Goal: Information Seeking & Learning: Find specific fact

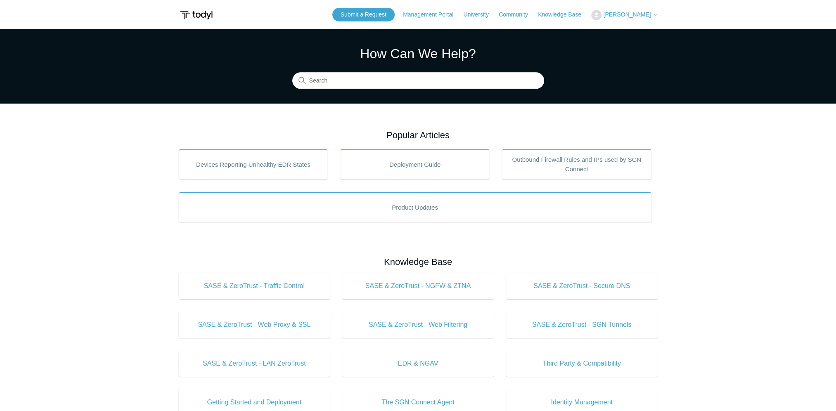
click at [613, 16] on span "[PERSON_NAME]" at bounding box center [626, 14] width 47 height 7
click at [626, 31] on link "My Support Requests" at bounding box center [632, 32] width 81 height 14
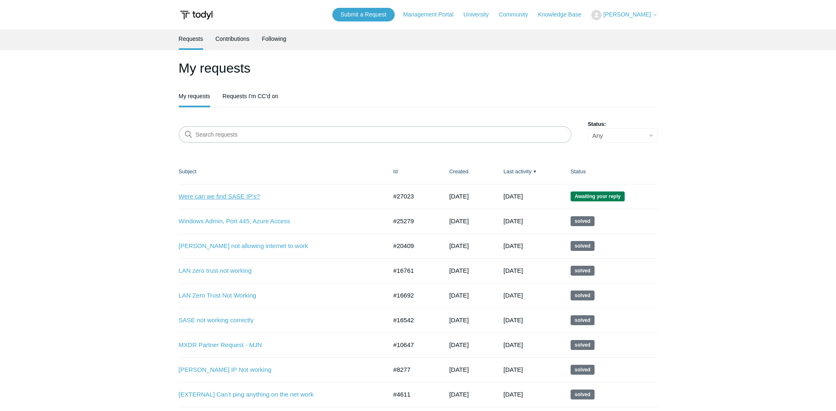
click at [237, 199] on link "Were can we find SASE IP's?" at bounding box center [277, 196] width 196 height 9
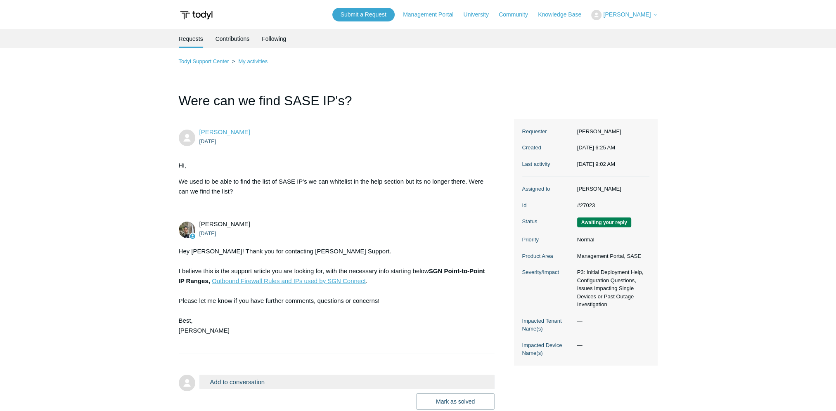
click at [331, 282] on link "Outbound Firewall Rules and IPs used by SGN Connect" at bounding box center [289, 281] width 154 height 7
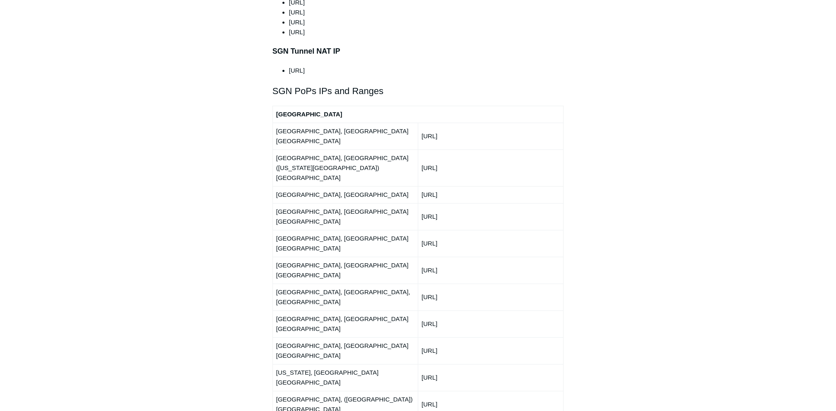
scroll to position [909, 0]
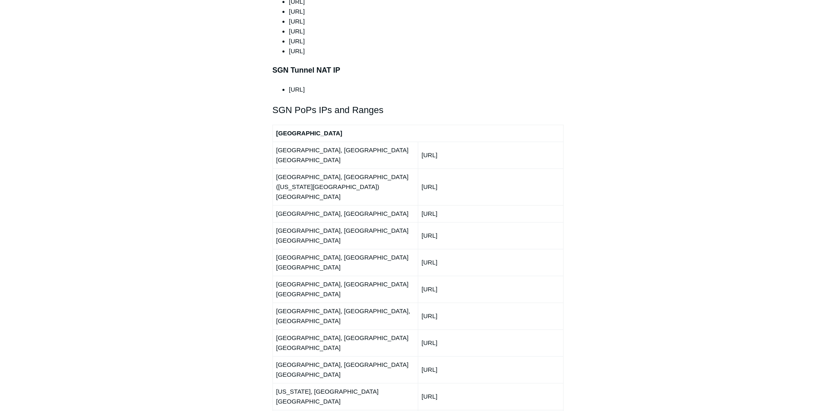
click at [450, 142] on td "192.111.95.0/24" at bounding box center [490, 155] width 145 height 27
copy tbody "192.111.95.0/24"
click at [452, 168] on td "216.41.226.0/24" at bounding box center [490, 186] width 145 height 37
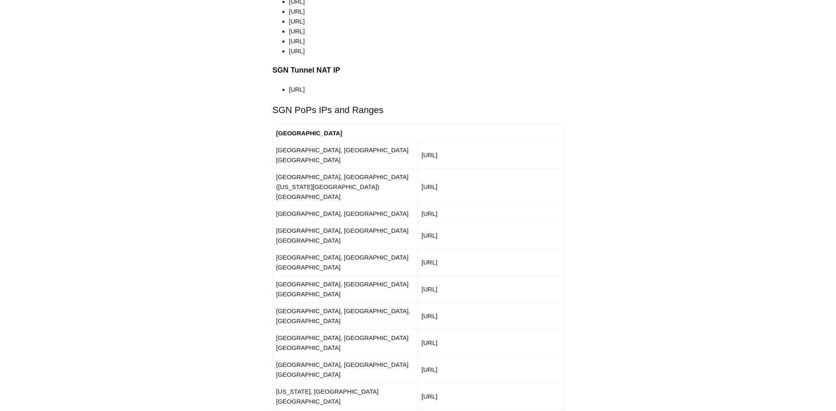
click at [452, 168] on td "216.41.226.0/24" at bounding box center [490, 186] width 145 height 37
copy tbody "216.41.226.0/24"
click at [458, 205] on td "66.198.229.0/24" at bounding box center [490, 213] width 145 height 17
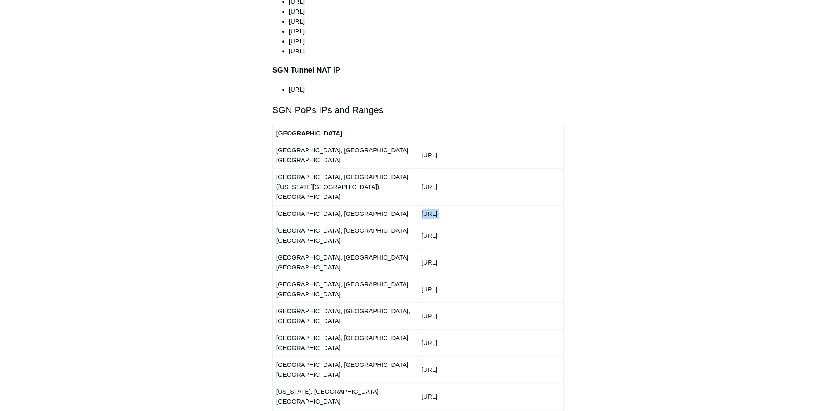
click at [458, 205] on td "66.198.229.0/24" at bounding box center [490, 213] width 145 height 17
copy tbody "66.198.229.0/24"
click at [450, 222] on td "150.252.242.0/24" at bounding box center [490, 235] width 145 height 27
click at [453, 222] on td "150.252.242.0/24" at bounding box center [490, 235] width 145 height 27
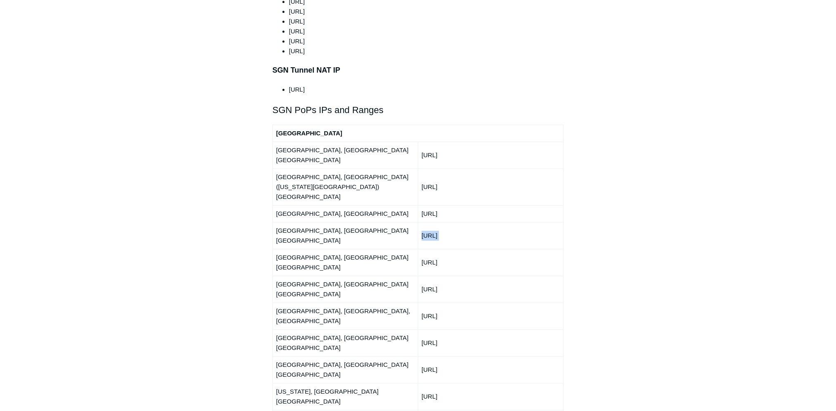
click at [453, 222] on td "150.252.242.0/24" at bounding box center [490, 235] width 145 height 27
copy tbody "150.252.242.0/24"
click at [452, 249] on td "150.252.240.0/24" at bounding box center [490, 262] width 145 height 27
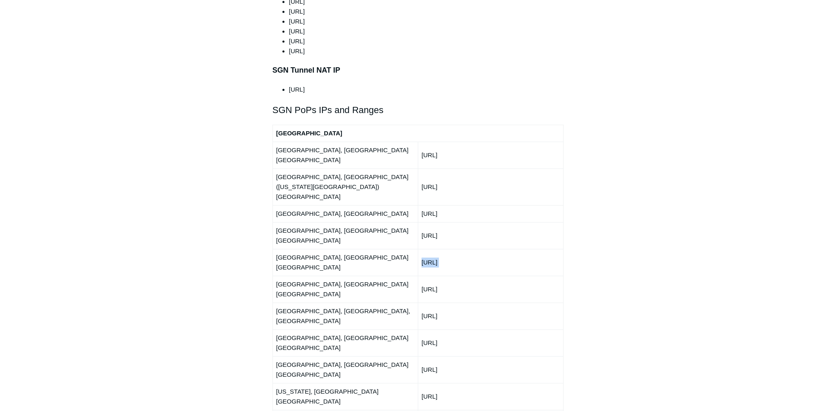
copy tbody "150.252.240.0/24"
click at [439, 276] on td "150.252.244.0/24" at bounding box center [490, 289] width 145 height 27
click at [437, 249] on td "150.252.240.0/24" at bounding box center [490, 262] width 145 height 27
click at [438, 249] on td "150.252.240.0/24" at bounding box center [490, 262] width 145 height 27
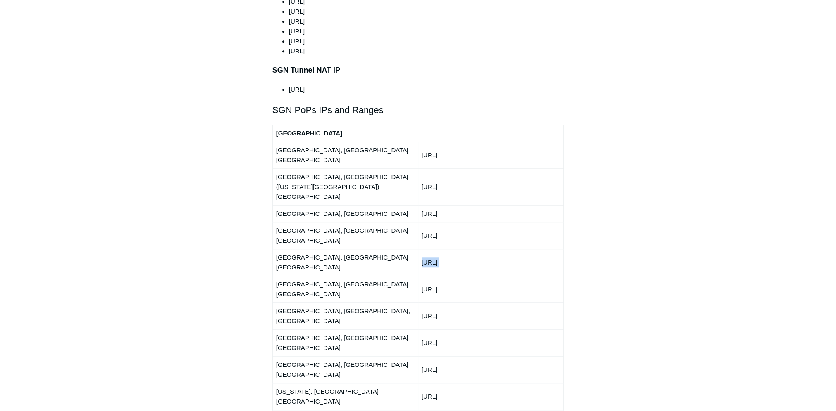
click at [438, 249] on td "150.252.240.0/24" at bounding box center [490, 262] width 145 height 27
copy tbody "150.252.240.0/24"
click at [446, 276] on td "150.252.244.0/24" at bounding box center [490, 289] width 145 height 27
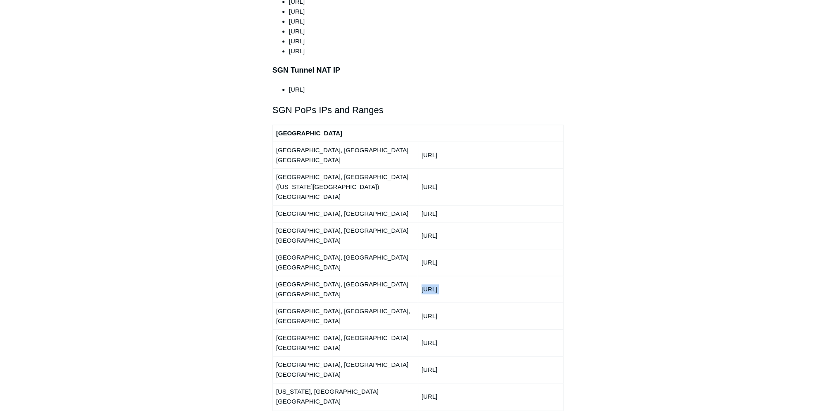
copy tbody "150.252.244.0/24"
click at [453, 303] on td "66.198.230.0/24" at bounding box center [490, 316] width 145 height 27
copy tbody "66.198.230.0/24"
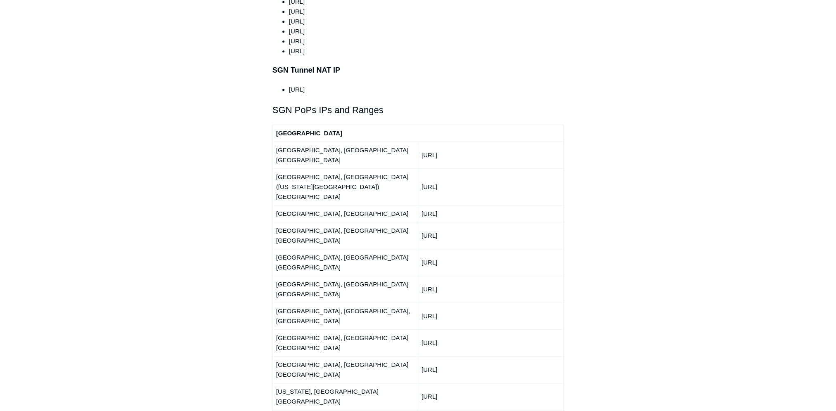
click at [460, 330] on td "192.111.92.0/24" at bounding box center [490, 343] width 145 height 27
click at [459, 330] on td "192.111.92.0/24" at bounding box center [490, 343] width 145 height 27
copy tbody "192.111.92.0/24"
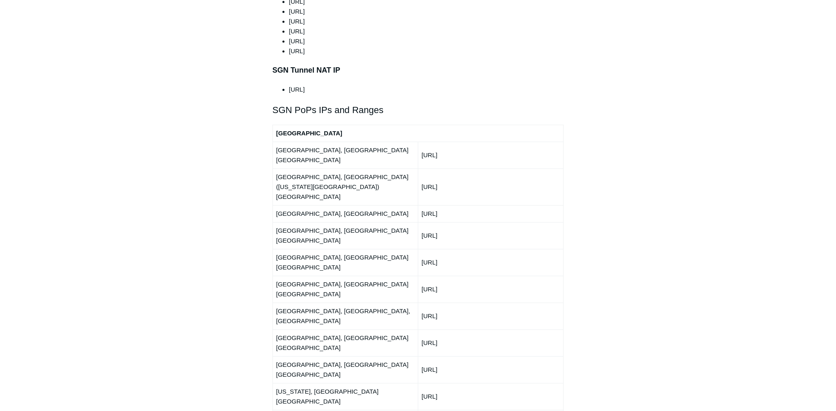
click at [429, 356] on td "150.252.245.0/24" at bounding box center [490, 369] width 145 height 27
copy tbody "150.252.245.0/24"
click at [449, 383] on td "150.252.243.0/24" at bounding box center [490, 396] width 145 height 27
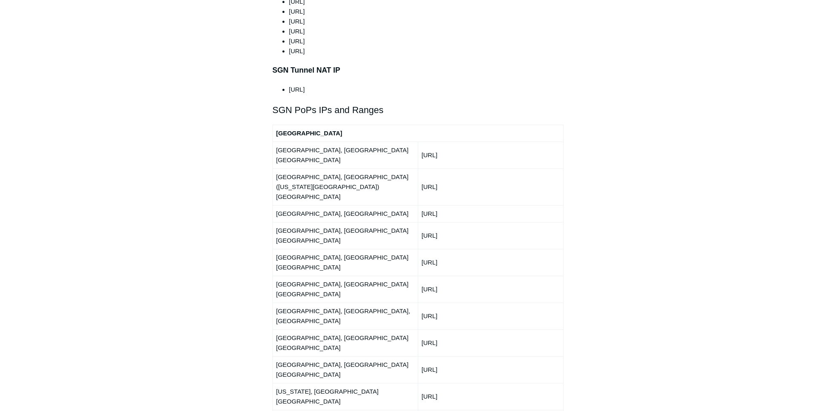
click at [449, 383] on td "150.252.243.0/24" at bounding box center [490, 396] width 145 height 27
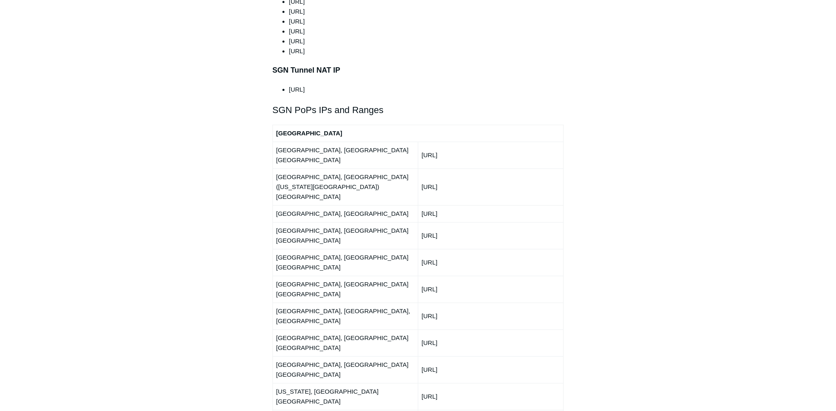
drag, startPoint x: 455, startPoint y: 348, endPoint x: 442, endPoint y: 357, distance: 15.7
click at [676, 252] on main "Todyl Support Center Getting Started and Deployment Getting Started Articles in…" at bounding box center [418, 234] width 836 height 2226
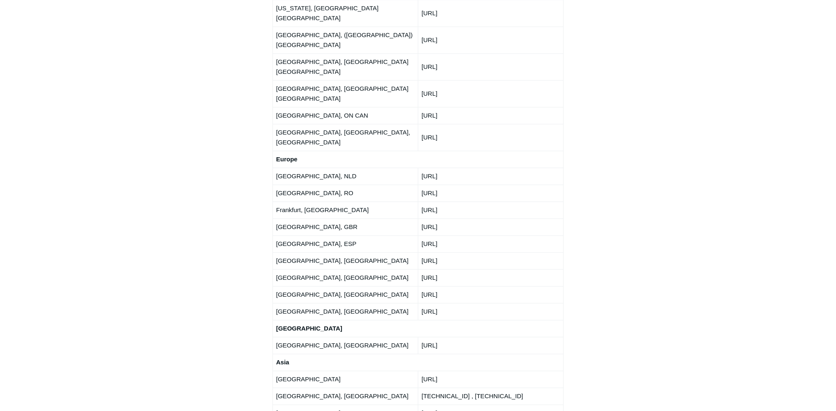
scroll to position [1280, 0]
